Goal: Transaction & Acquisition: Subscribe to service/newsletter

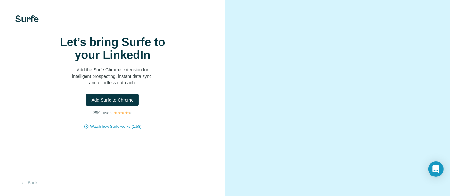
click at [182, 112] on div "Let’s bring Surfe to your LinkedIn Add the Surfe Chrome extension for intellige…" at bounding box center [113, 83] width 200 height 94
click at [128, 103] on span "Add Surfe to Chrome" at bounding box center [112, 100] width 42 height 6
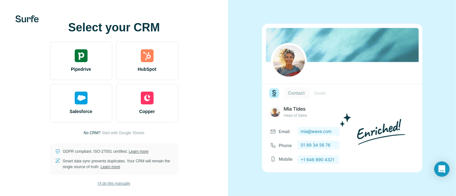
click at [120, 186] on span "I’ll do this manually" at bounding box center [114, 184] width 32 height 6
click at [122, 185] on span "I’ll do this manually" at bounding box center [114, 184] width 32 height 6
click at [123, 181] on span "I’ll do this manually" at bounding box center [114, 184] width 32 height 6
click at [123, 183] on span "I’ll do this manually" at bounding box center [114, 184] width 32 height 6
click at [122, 183] on span "I’ll do this manually" at bounding box center [114, 184] width 32 height 6
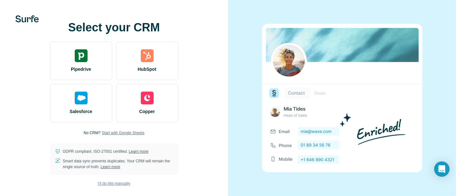
click at [128, 135] on span "Start with Google Sheets" at bounding box center [123, 133] width 43 height 6
